Goal: Task Accomplishment & Management: Complete application form

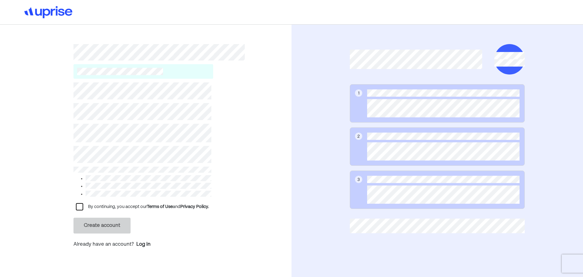
click at [77, 205] on div at bounding box center [79, 206] width 7 height 7
click at [97, 223] on button "Create account" at bounding box center [101, 225] width 57 height 16
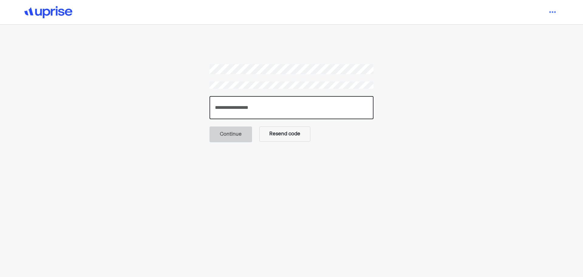
click at [239, 102] on input "number" at bounding box center [291, 107] width 164 height 23
click at [263, 110] on input "number" at bounding box center [291, 107] width 164 height 23
click at [271, 108] on input "number" at bounding box center [291, 107] width 164 height 23
type input "******"
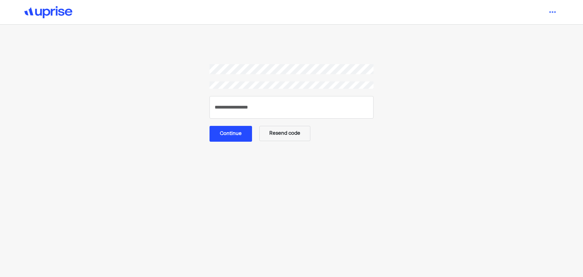
click at [225, 137] on button "Continue" at bounding box center [230, 134] width 42 height 16
